Goal: Find specific page/section: Find specific page/section

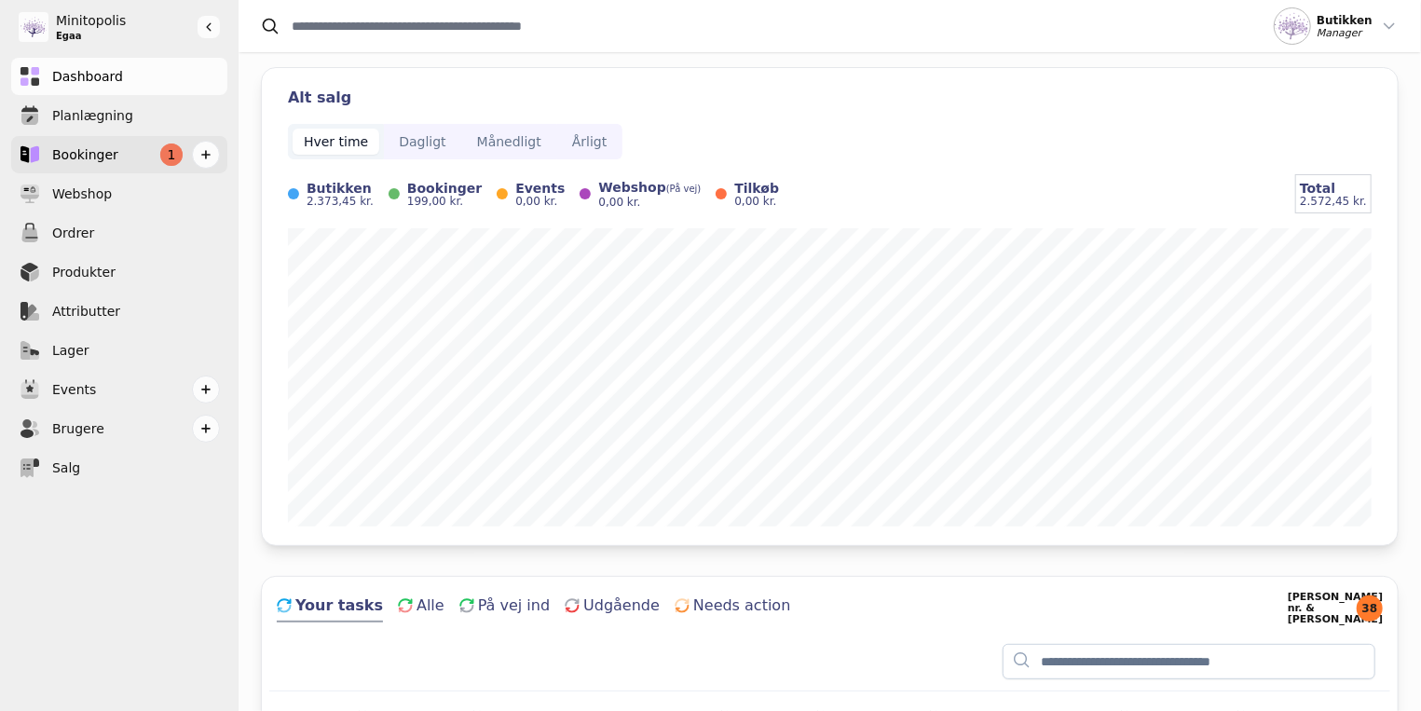
click at [88, 146] on span "Bookinger" at bounding box center [85, 155] width 66 height 20
click at [73, 157] on span "Bookinger" at bounding box center [85, 155] width 66 height 20
click at [76, 154] on span "Bookinger" at bounding box center [85, 155] width 66 height 20
